Goal: Information Seeking & Learning: Learn about a topic

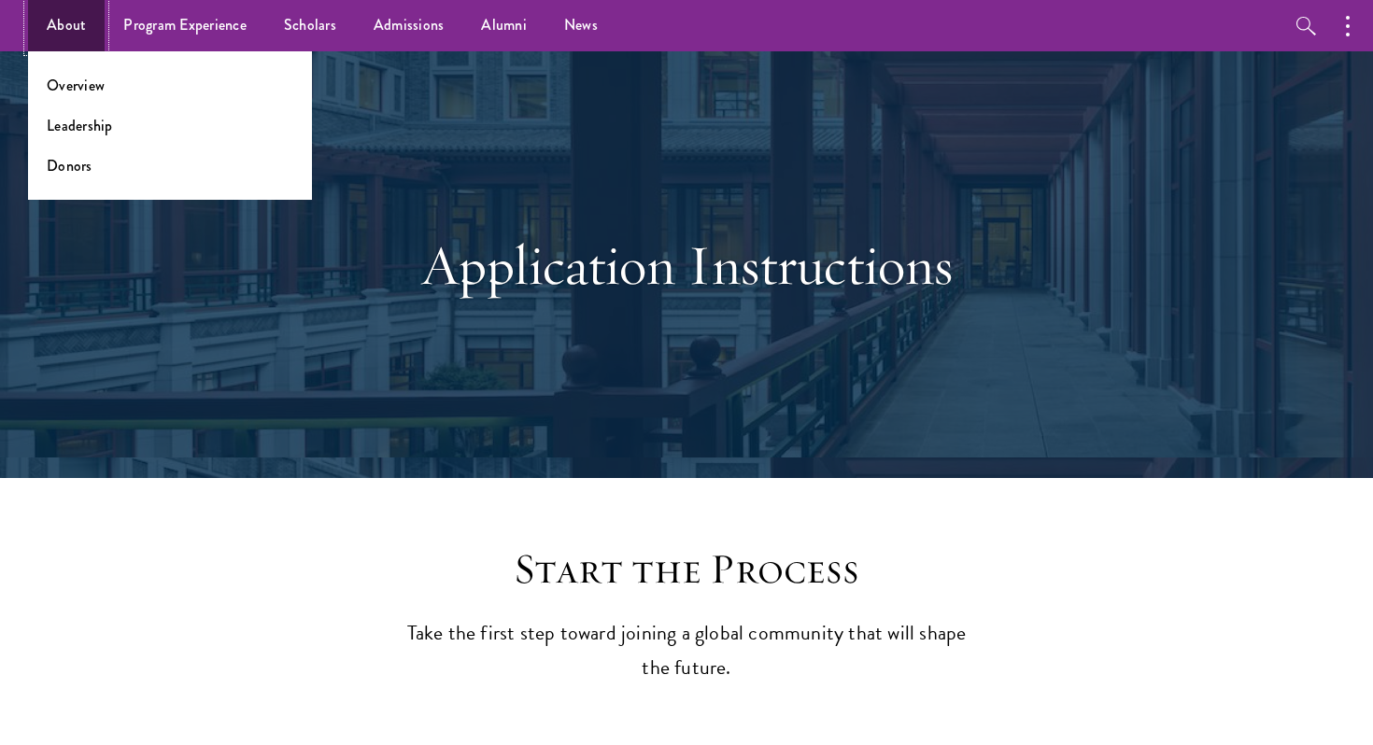
click at [86, 26] on link "About" at bounding box center [66, 25] width 77 height 51
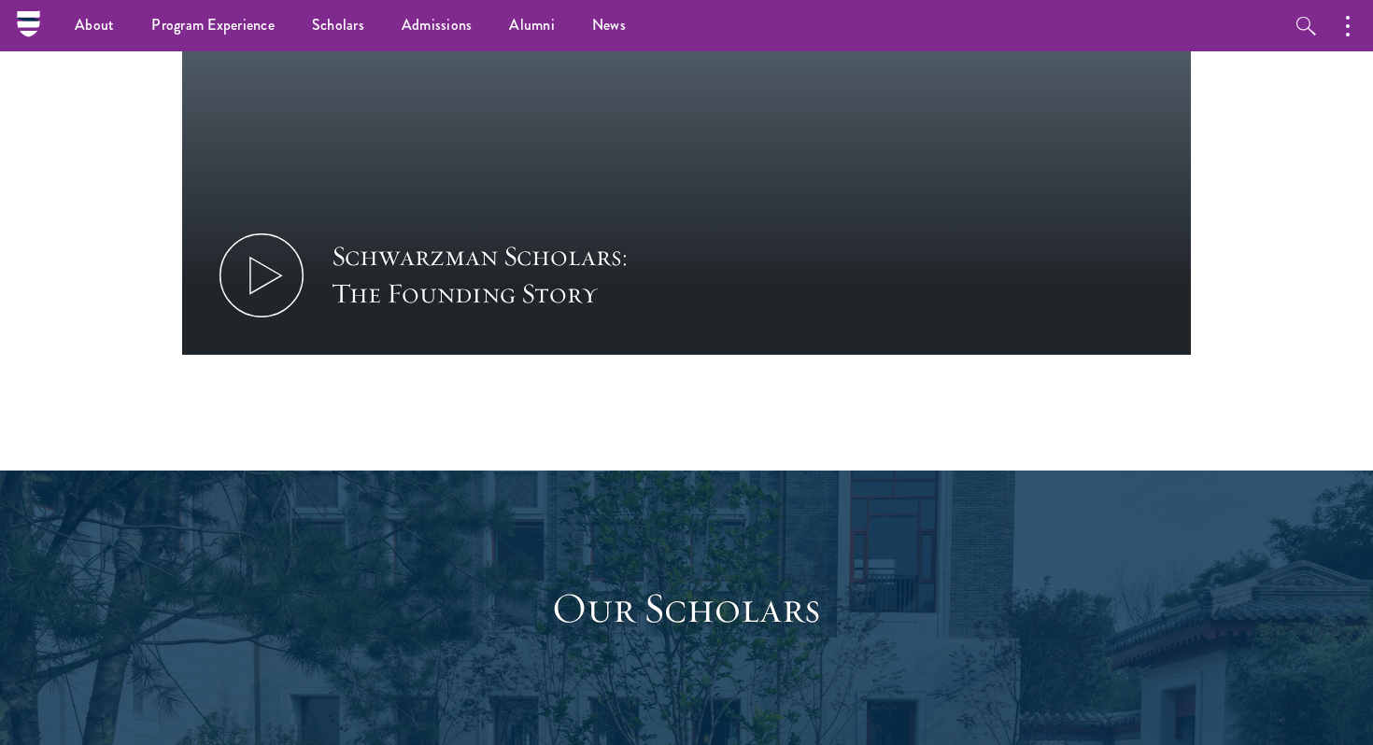
scroll to position [2276, 0]
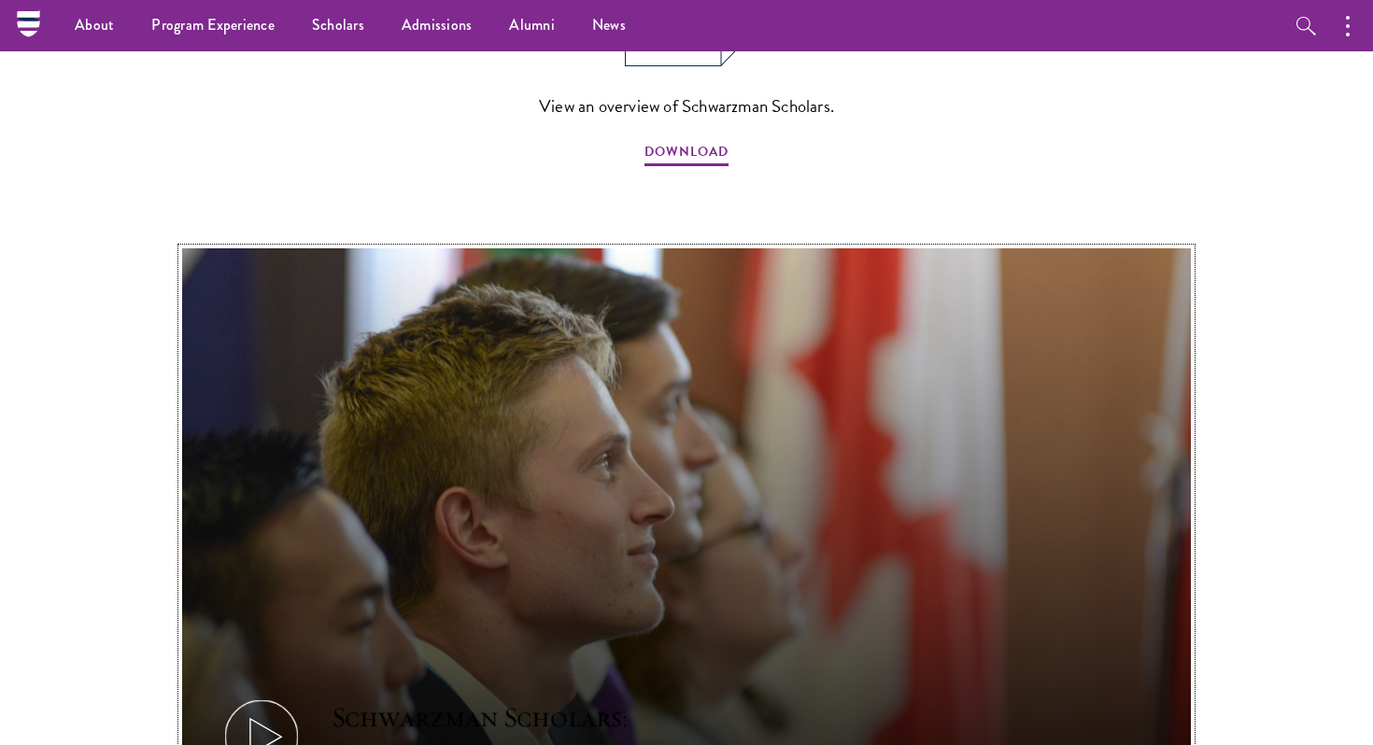
click at [279, 695] on icon at bounding box center [261, 737] width 84 height 84
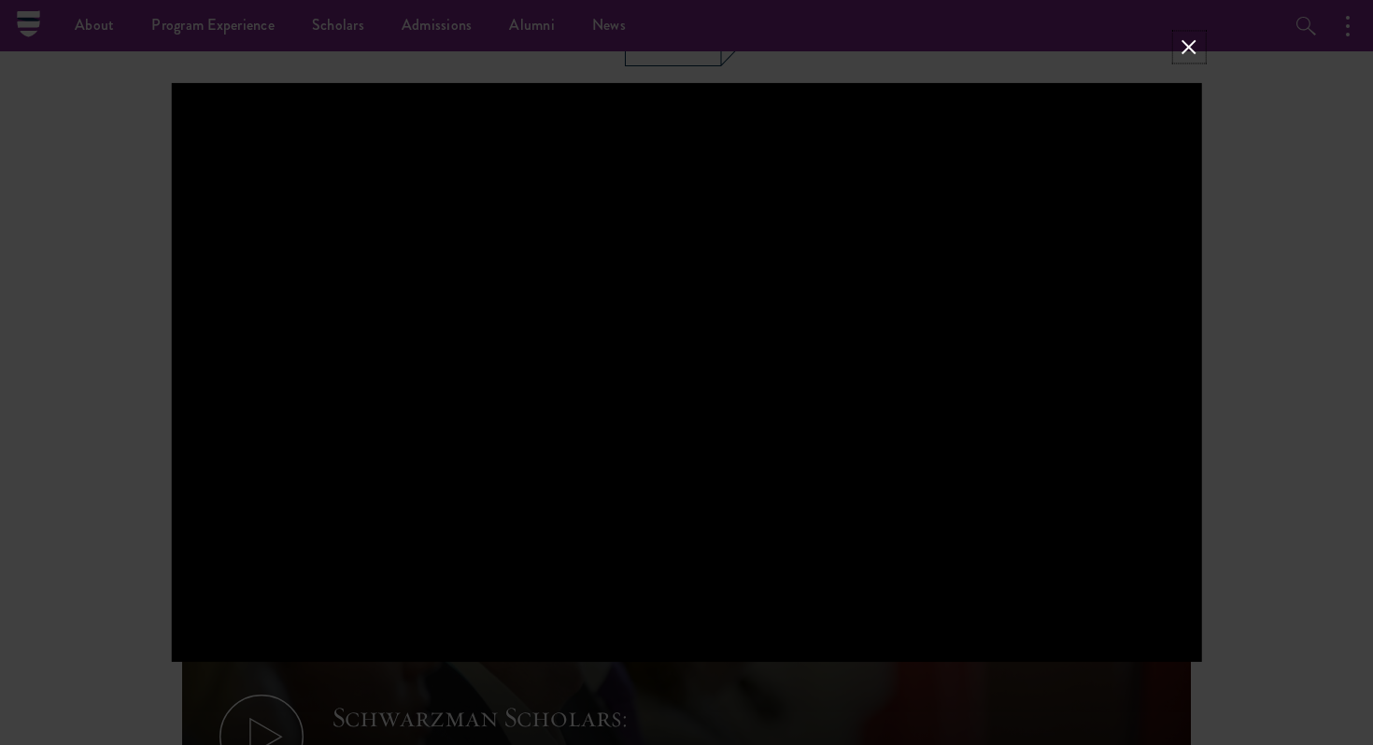
click at [1196, 56] on button at bounding box center [1189, 47] width 24 height 24
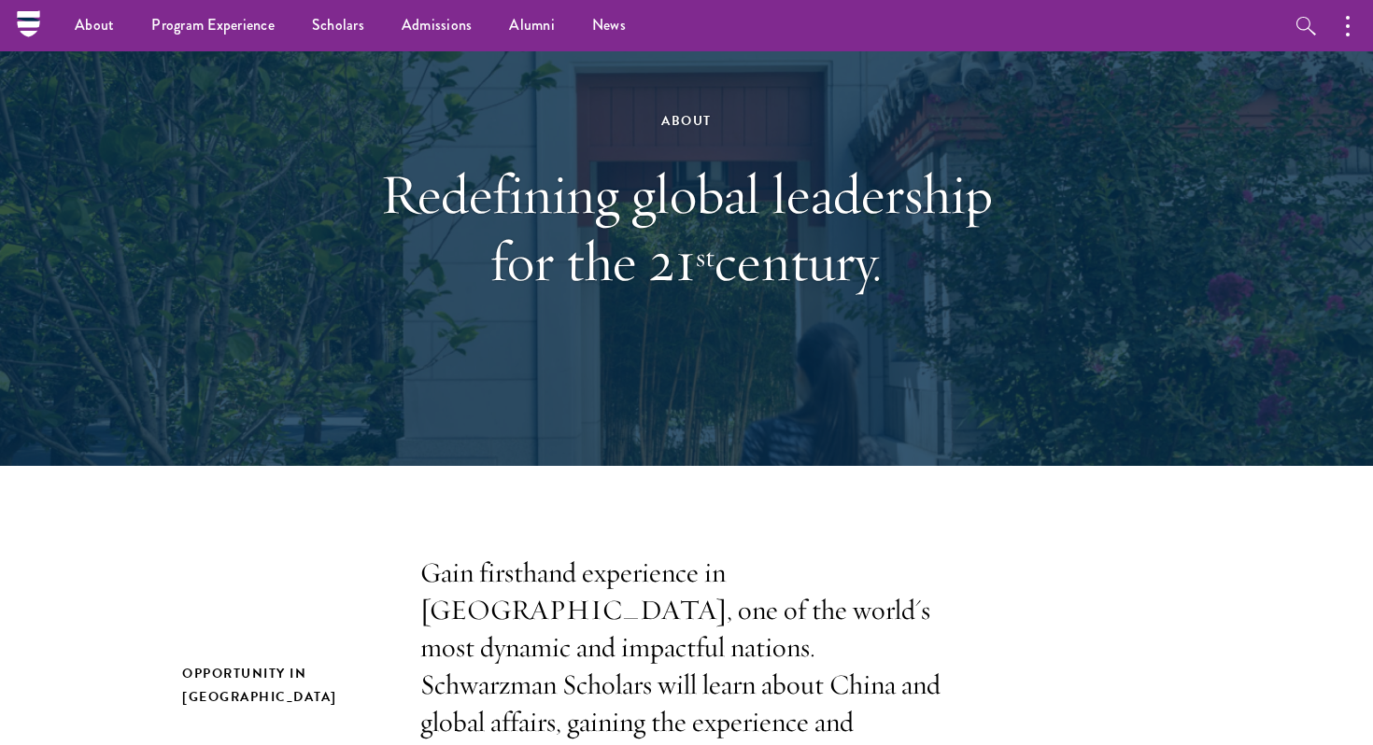
scroll to position [0, 0]
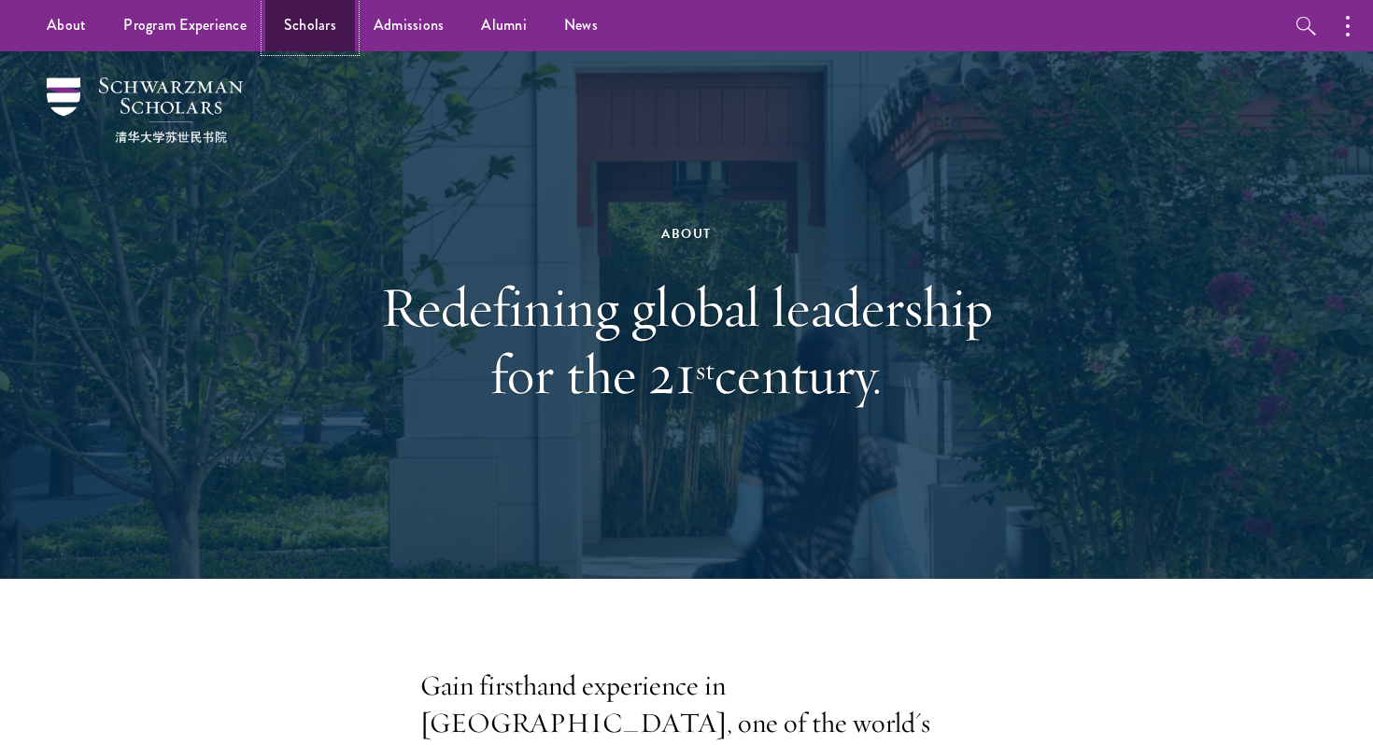
click at [294, 30] on link "Scholars" at bounding box center [310, 25] width 90 height 51
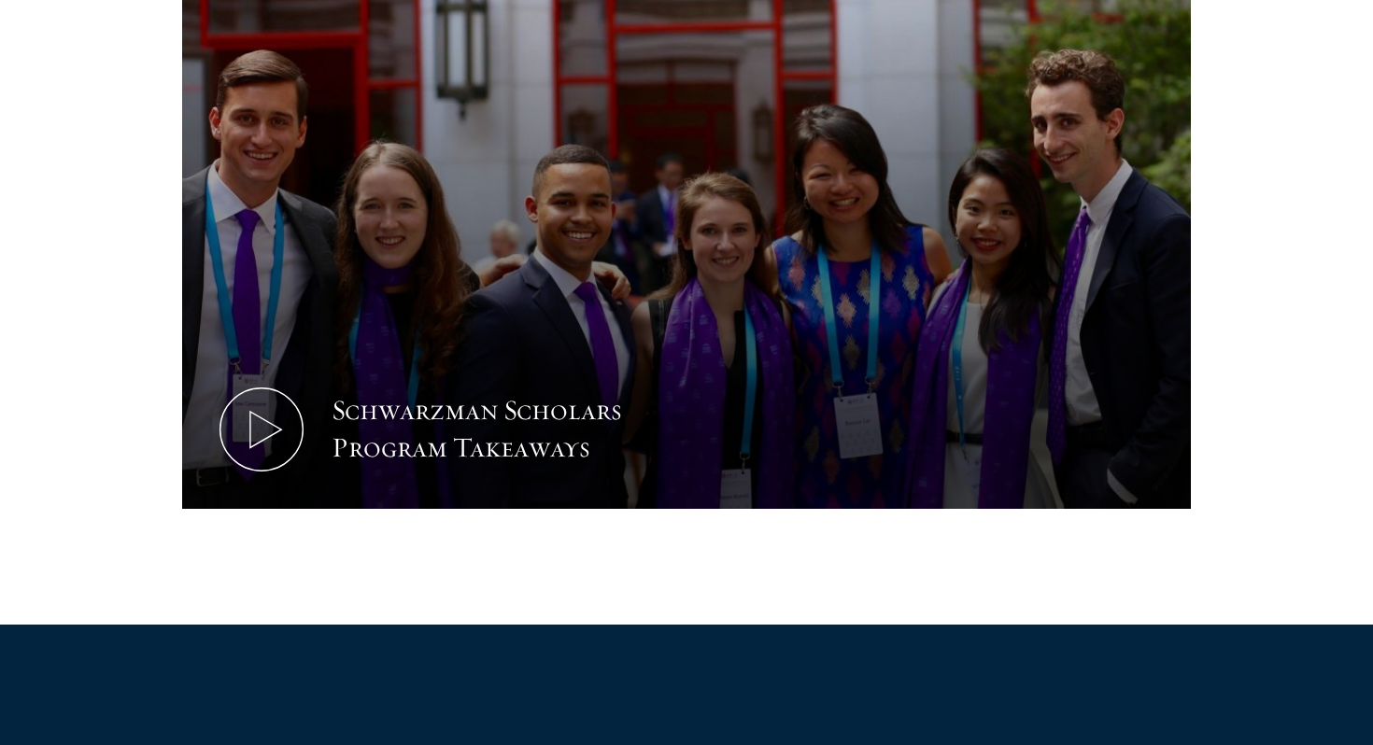
scroll to position [956, 0]
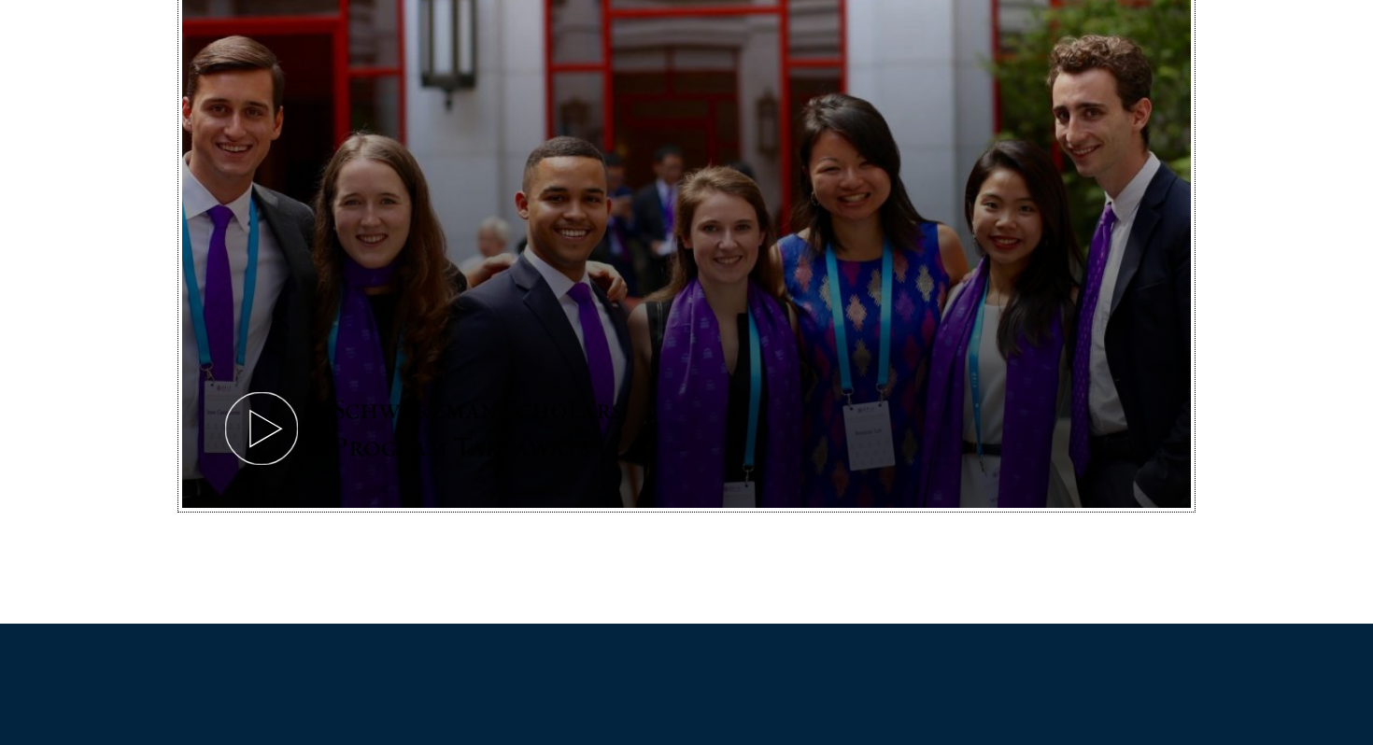
click at [266, 414] on icon at bounding box center [261, 429] width 84 height 84
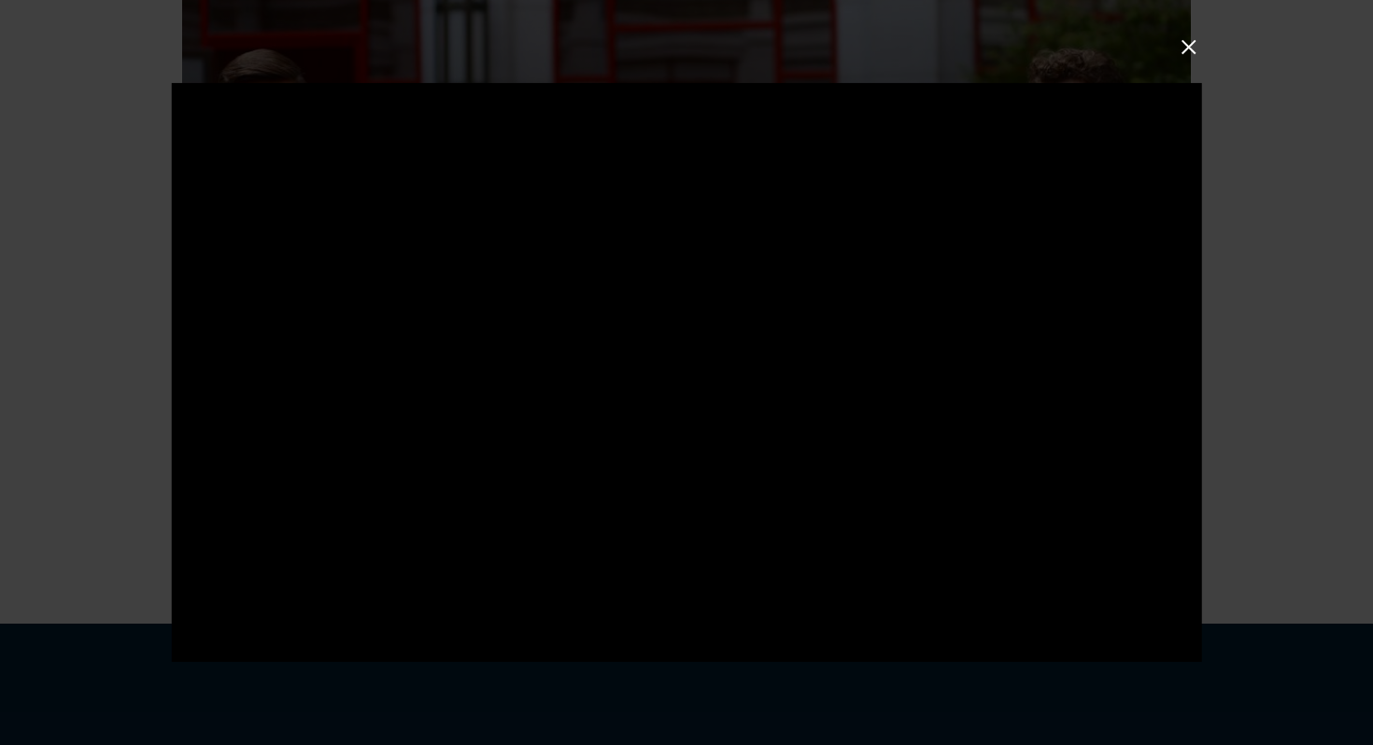
click at [1204, 340] on div at bounding box center [686, 372] width 1373 height 745
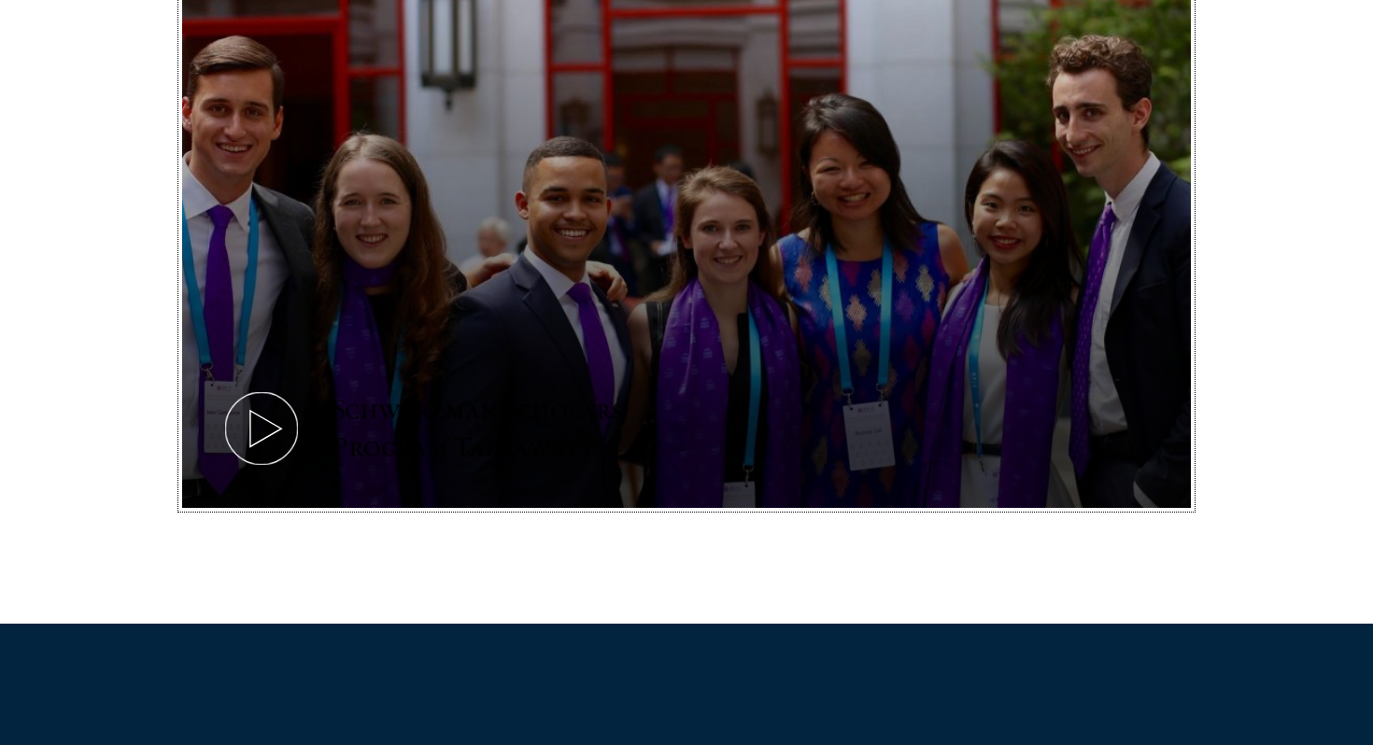
click at [295, 422] on icon at bounding box center [261, 429] width 84 height 84
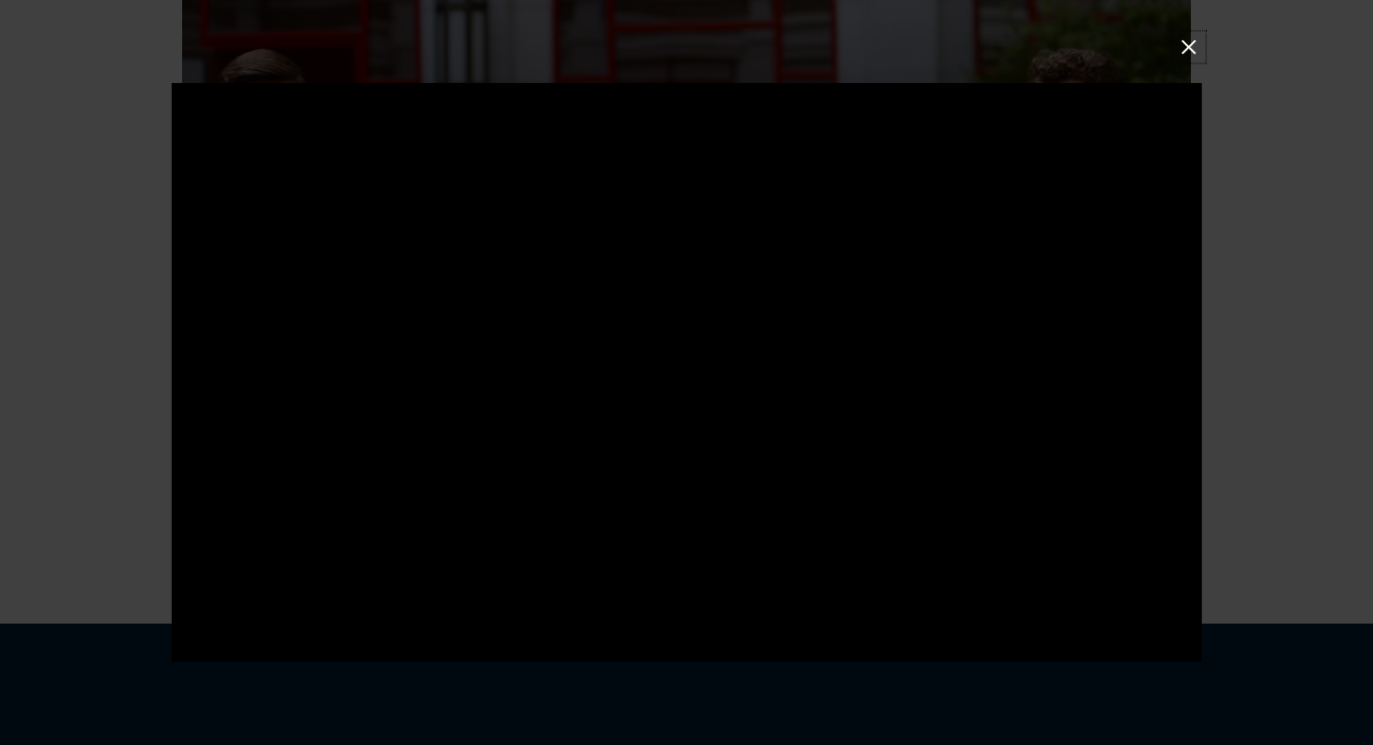
click at [1199, 54] on button at bounding box center [1189, 47] width 24 height 24
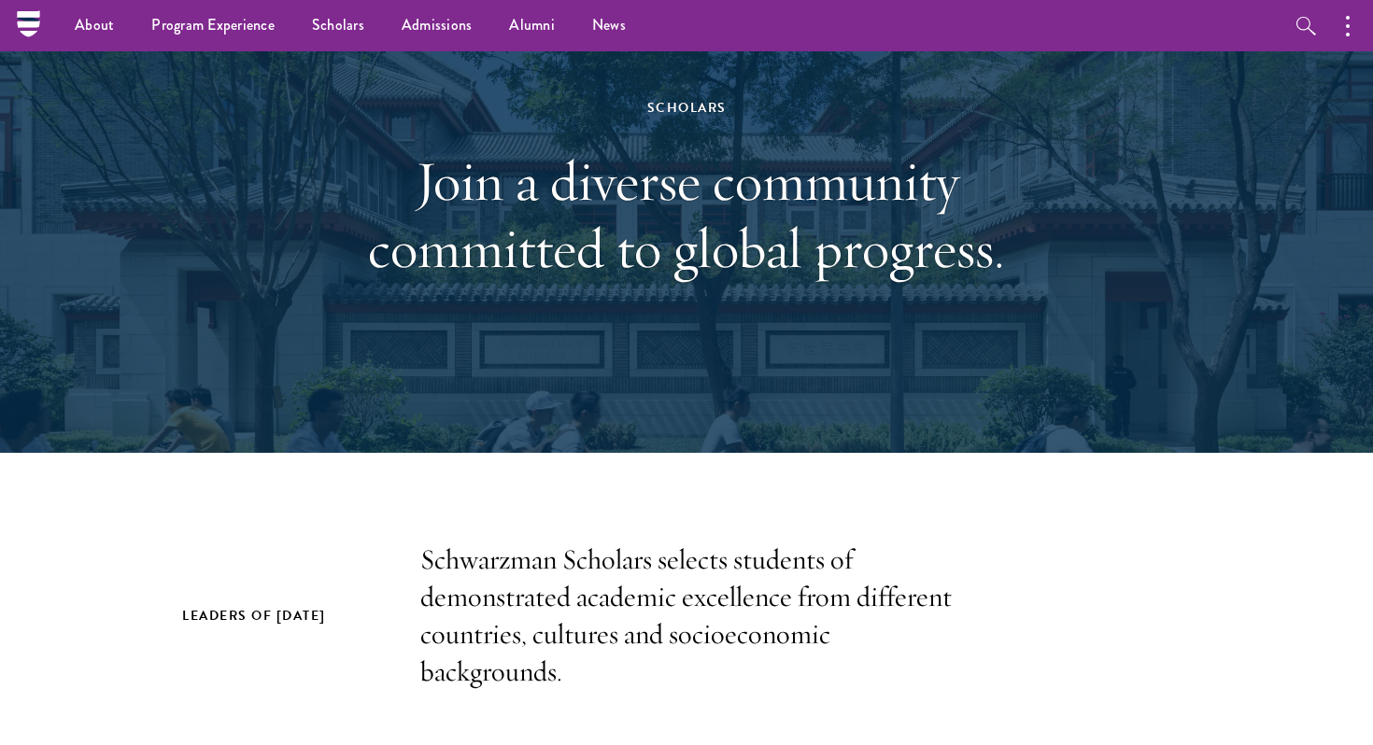
scroll to position [0, 0]
